Goal: Information Seeking & Learning: Understand process/instructions

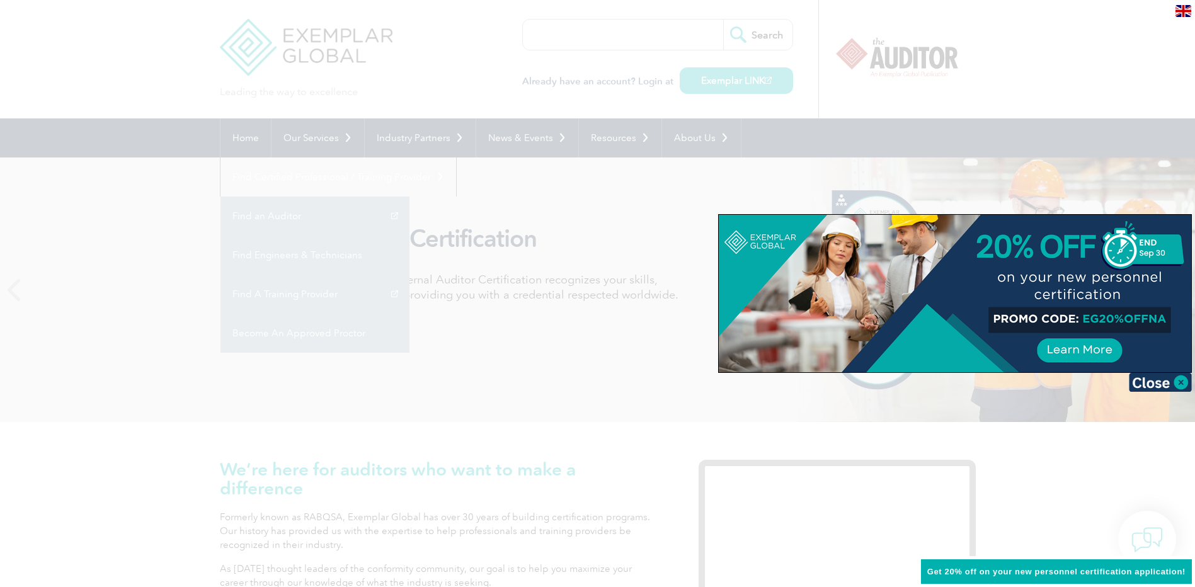
click at [91, 228] on div at bounding box center [597, 293] width 1195 height 587
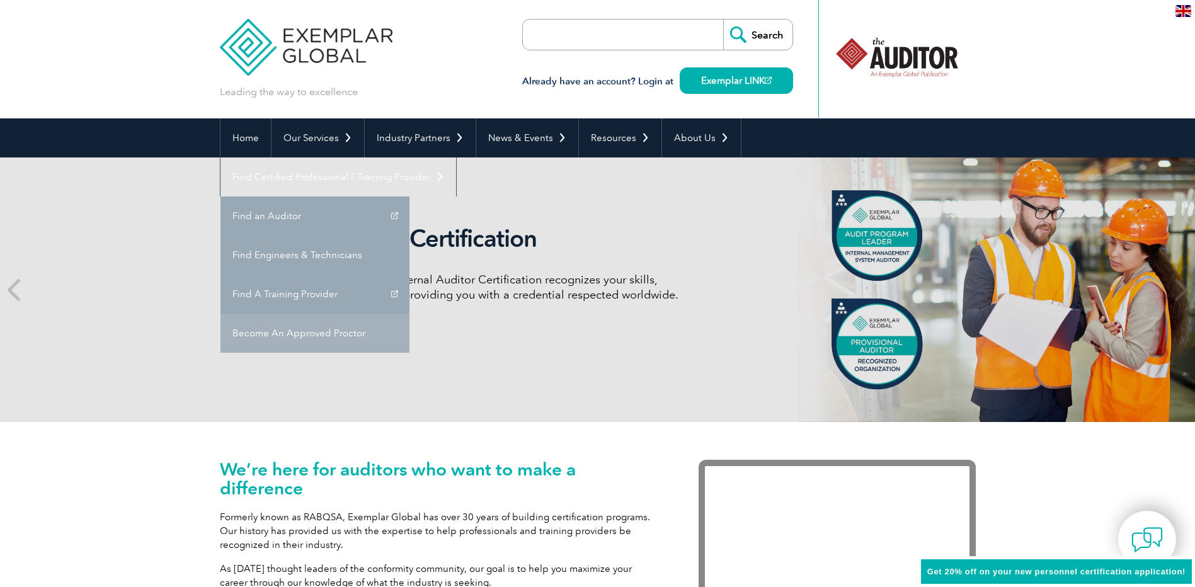
click at [409, 314] on link "Become An Approved Proctor" at bounding box center [314, 333] width 189 height 39
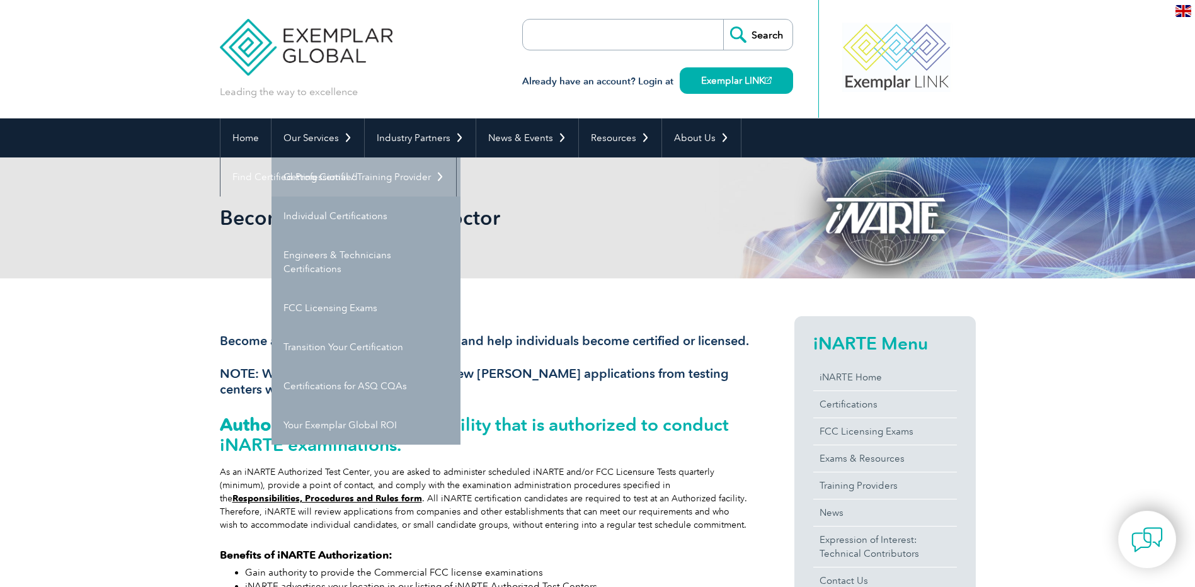
click at [301, 173] on link "Getting Certified" at bounding box center [365, 176] width 189 height 39
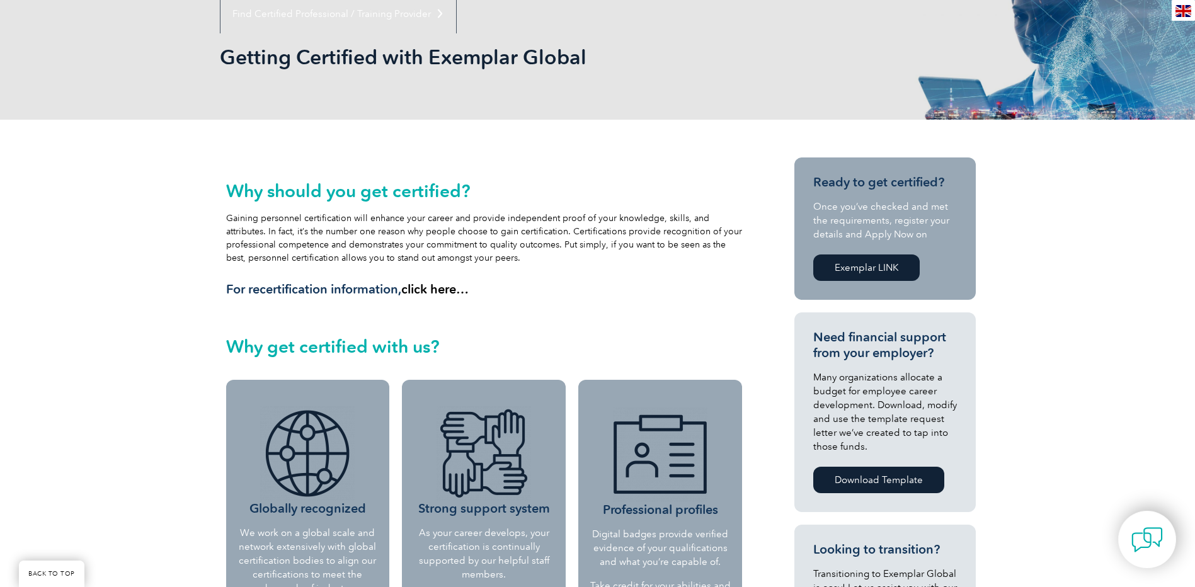
scroll to position [173, 0]
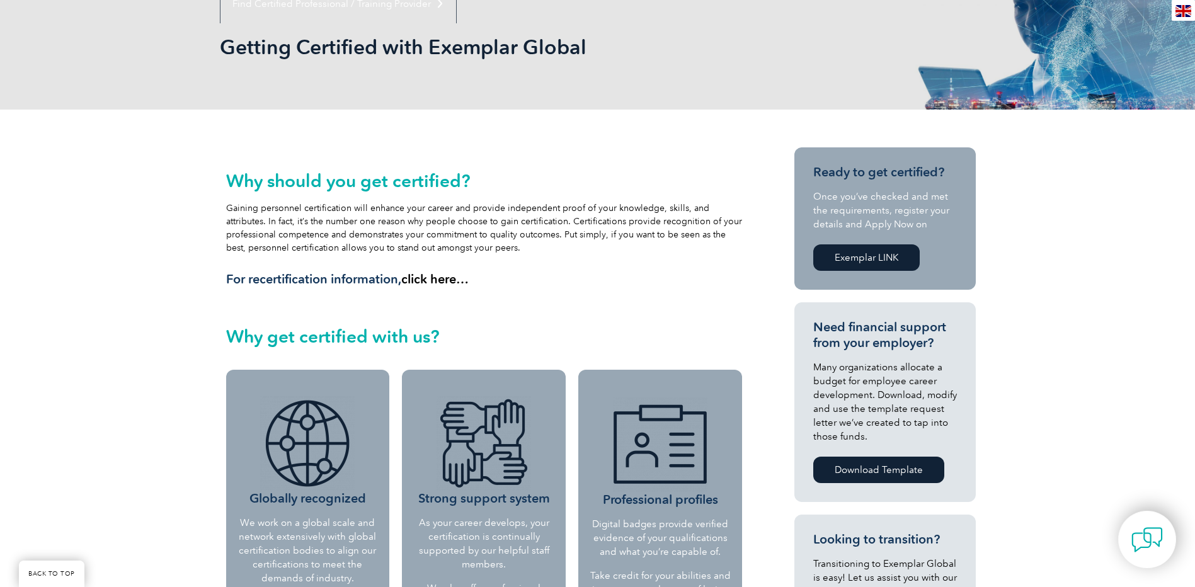
click at [441, 279] on link "click here…" at bounding box center [434, 278] width 67 height 15
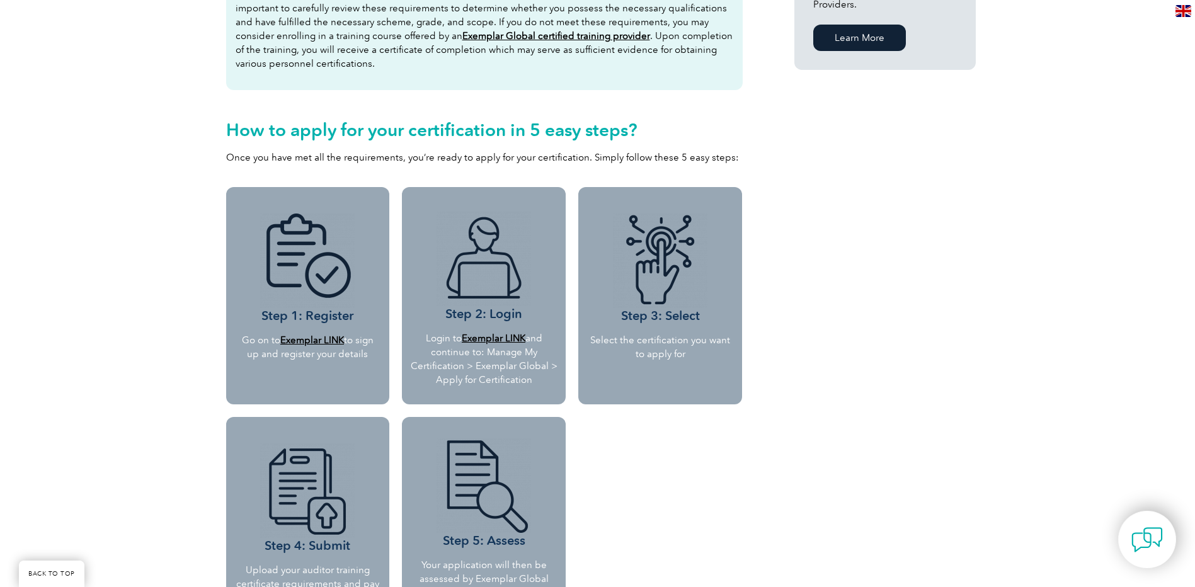
scroll to position [976, 0]
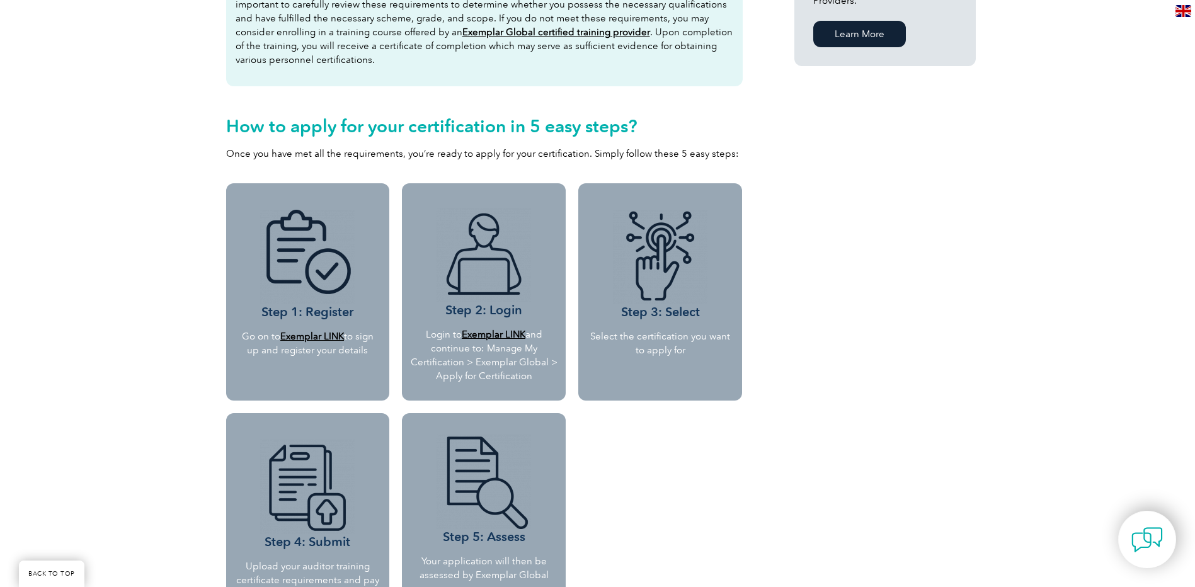
click at [308, 336] on b "Exemplar LINK" at bounding box center [312, 336] width 64 height 11
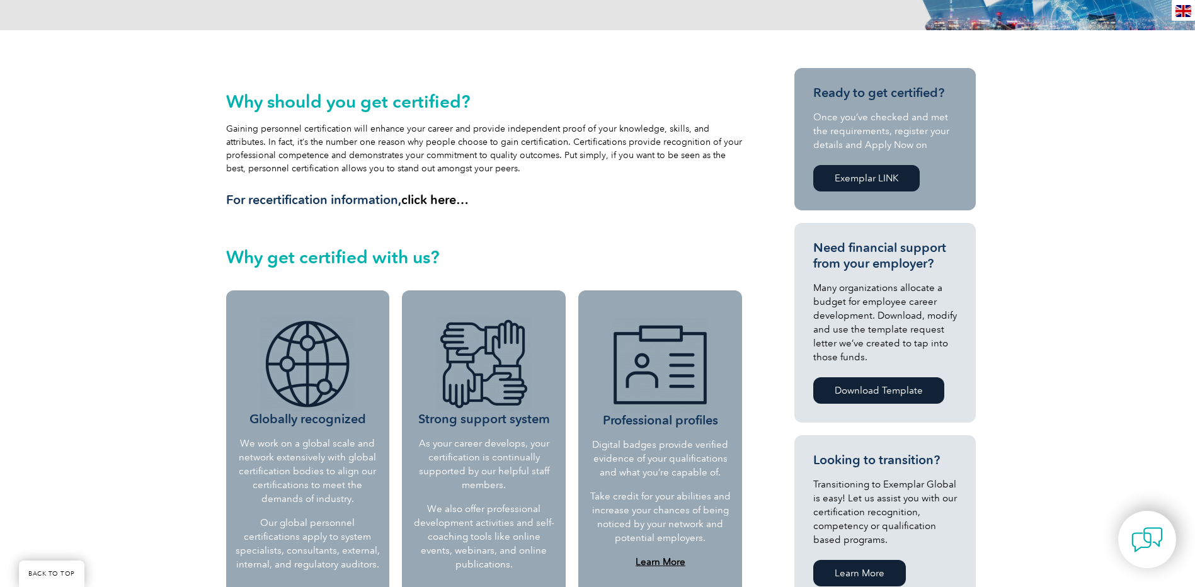
scroll to position [252, 0]
